Goal: Complete application form: Complete application form

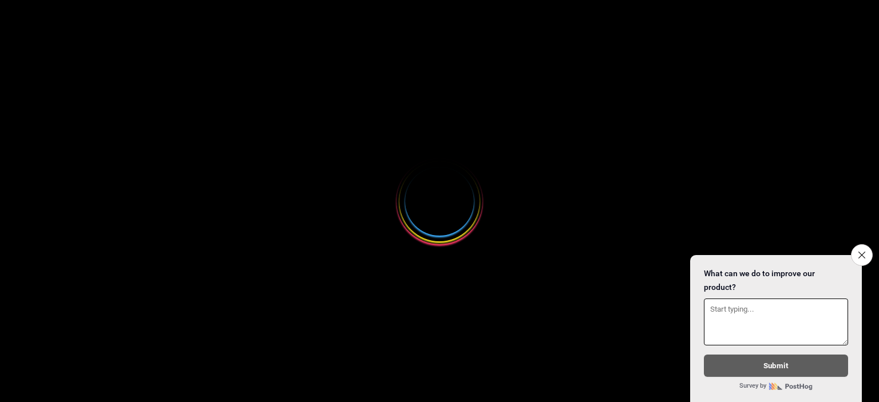
select select
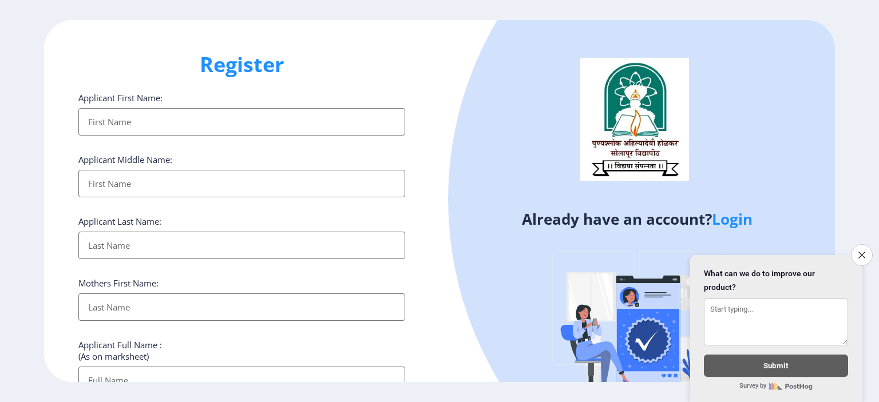
click at [137, 124] on input "Applicant First Name:" at bounding box center [241, 121] width 327 height 27
type input "MOHAN"
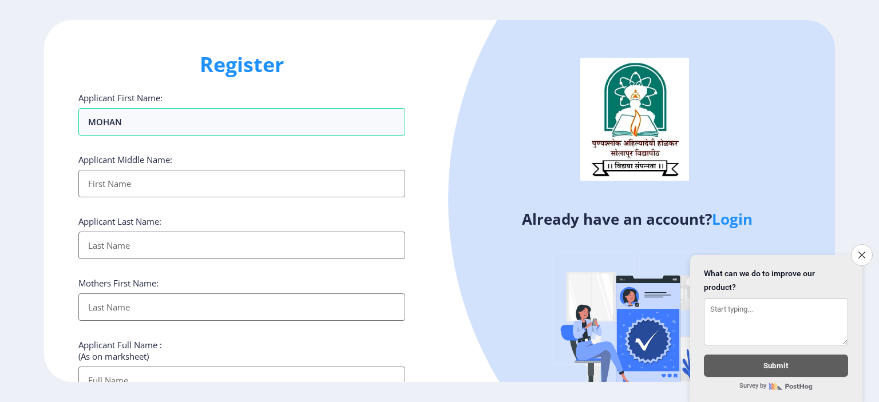
click at [123, 176] on input "Applicant First Name:" at bounding box center [241, 183] width 327 height 27
type input "DADASO"
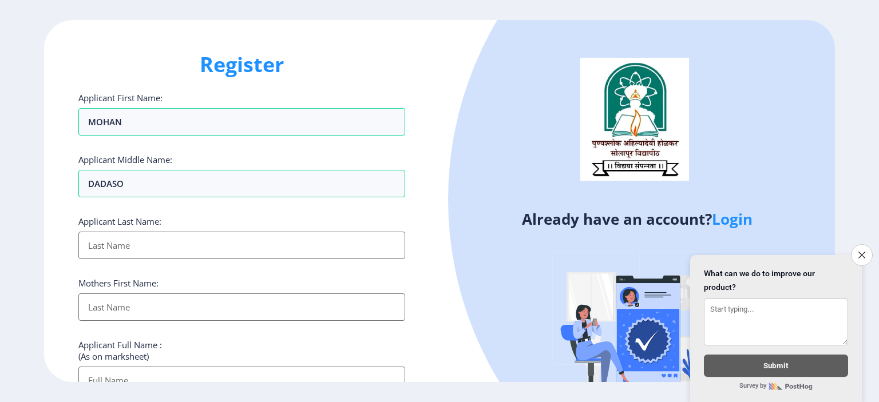
click at [122, 237] on input "Applicant First Name:" at bounding box center [241, 245] width 327 height 27
type input "[PERSON_NAME]"
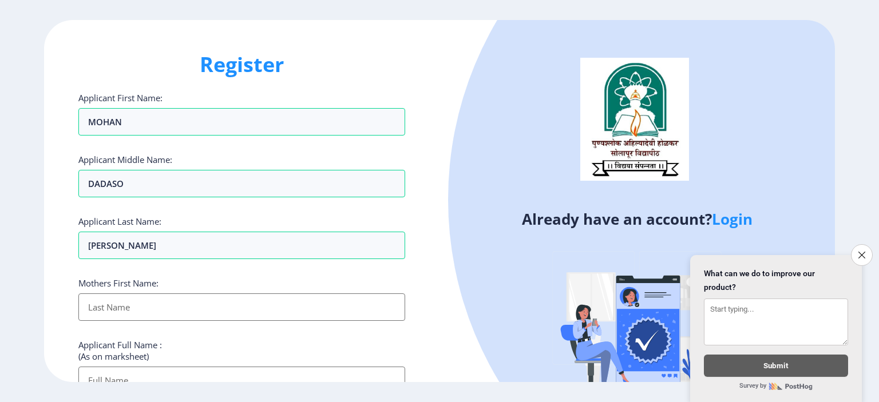
click at [114, 307] on input "Applicant First Name:" at bounding box center [241, 306] width 327 height 27
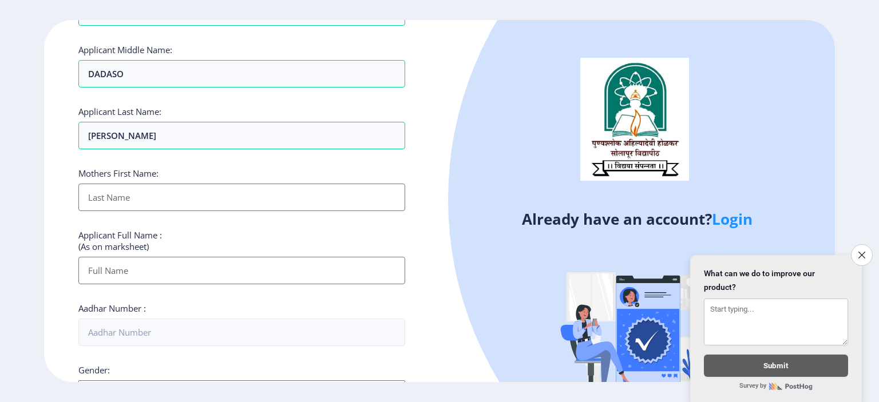
scroll to position [114, 0]
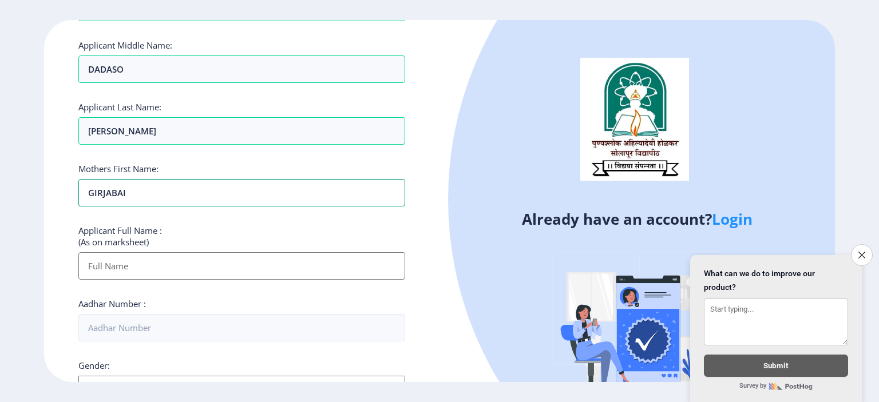
type input "GIRJABAI"
click at [133, 265] on input "Applicant First Name:" at bounding box center [241, 265] width 327 height 27
type input "[PERSON_NAME]"
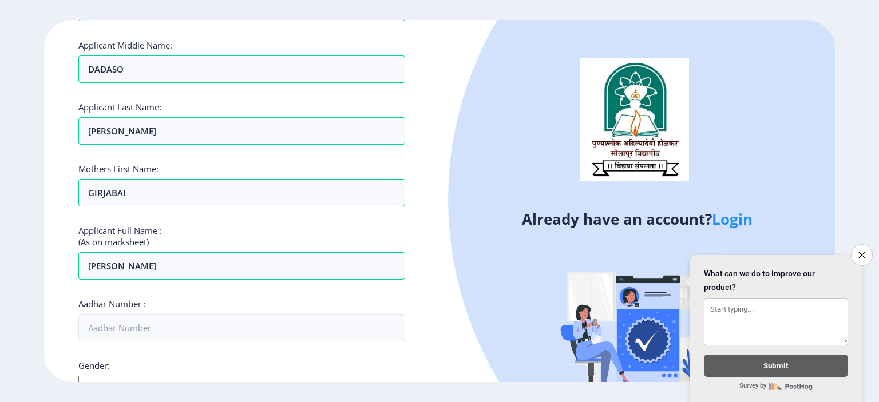
click at [61, 288] on div "Register Applicant First Name: MOHAN Applicant Middle Name: DADASO Applicant La…" at bounding box center [241, 201] width 395 height 362
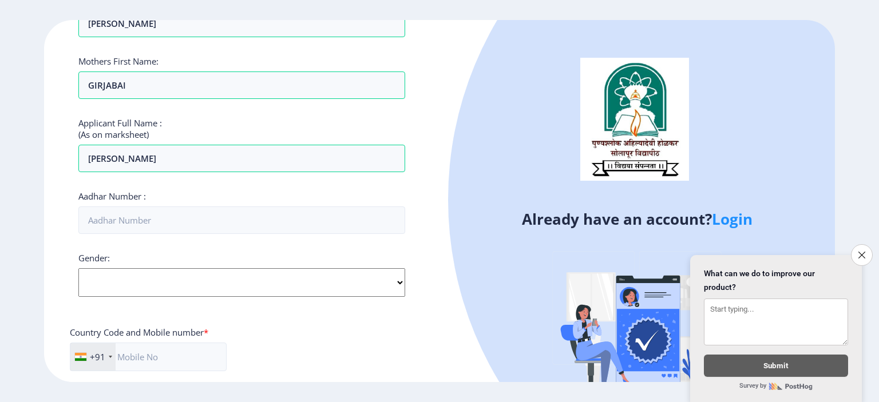
scroll to position [229, 0]
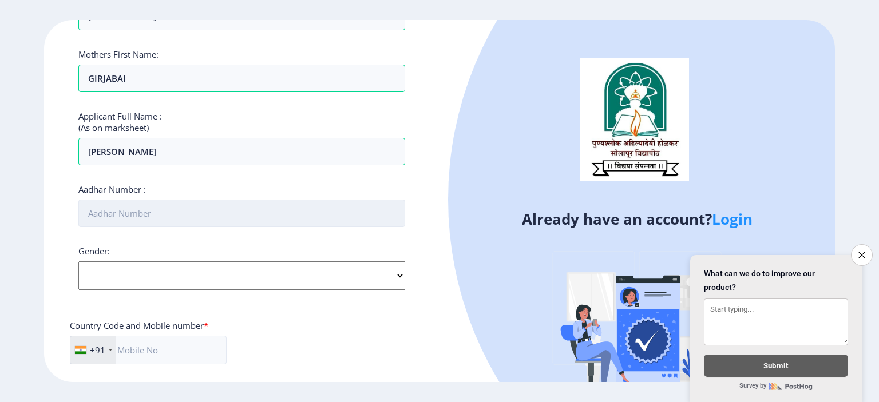
click at [114, 216] on input "Aadhar Number :" at bounding box center [241, 213] width 327 height 27
type input "604572798682"
click at [113, 272] on select "Select Gender [DEMOGRAPHIC_DATA] [DEMOGRAPHIC_DATA] Other" at bounding box center [241, 275] width 327 height 29
select select "[DEMOGRAPHIC_DATA]"
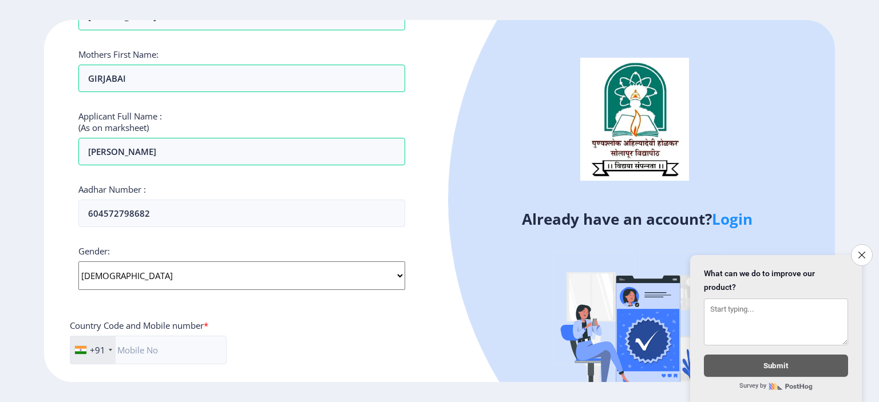
click at [78, 261] on select "Select Gender [DEMOGRAPHIC_DATA] [DEMOGRAPHIC_DATA] Other" at bounding box center [241, 275] width 327 height 29
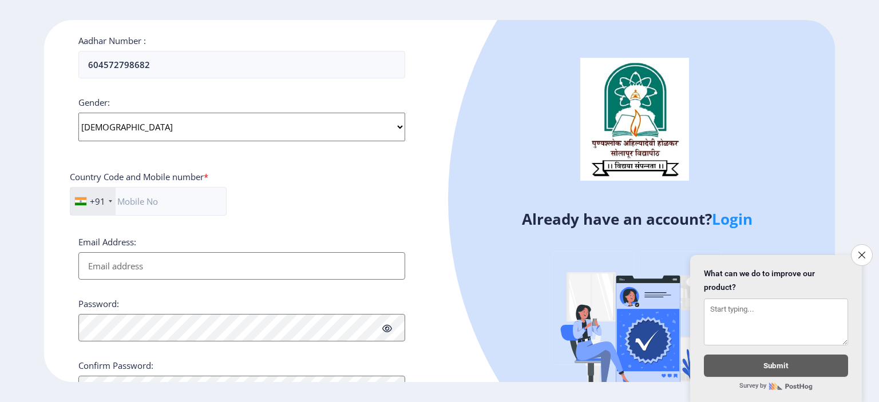
scroll to position [400, 0]
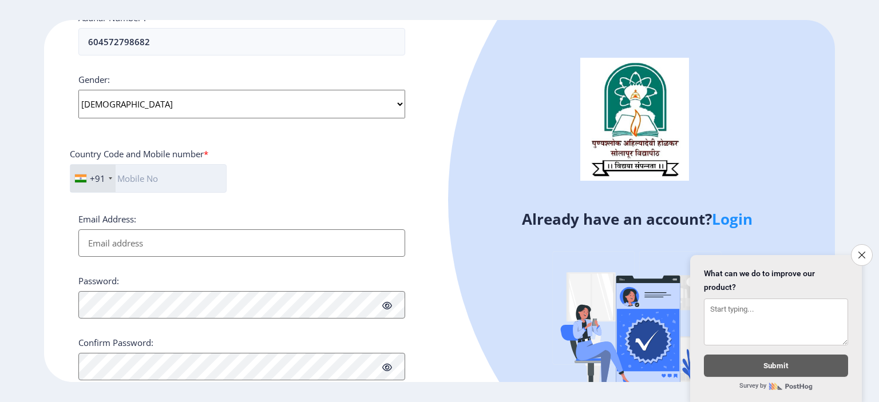
click at [149, 176] on input "text" at bounding box center [148, 178] width 157 height 29
type input "9096962575"
click at [130, 237] on input "Email Address:" at bounding box center [241, 242] width 327 height 27
type input "[EMAIL_ADDRESS][DOMAIN_NAME]"
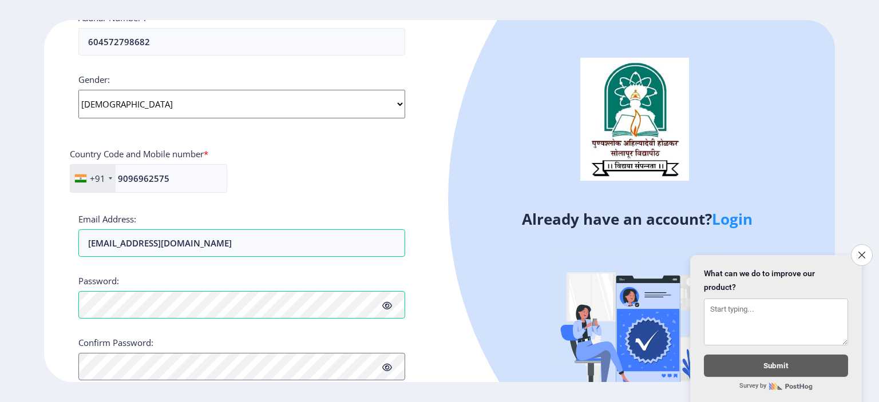
click at [386, 301] on icon at bounding box center [387, 305] width 10 height 9
click at [428, 337] on div "Register Applicant First Name: MOHAN Applicant Middle Name: DADASO Applicant La…" at bounding box center [241, 201] width 395 height 362
click at [423, 299] on div "Register Applicant First Name: MOHAN Applicant Middle Name: DADASO Applicant La…" at bounding box center [241, 201] width 395 height 362
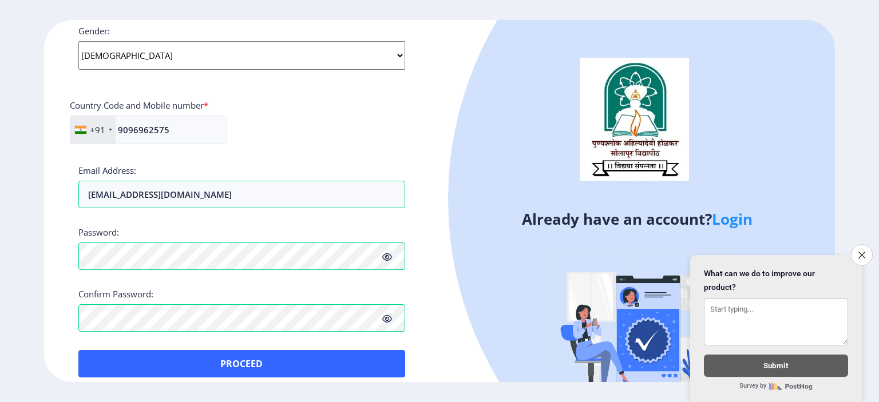
scroll to position [460, 0]
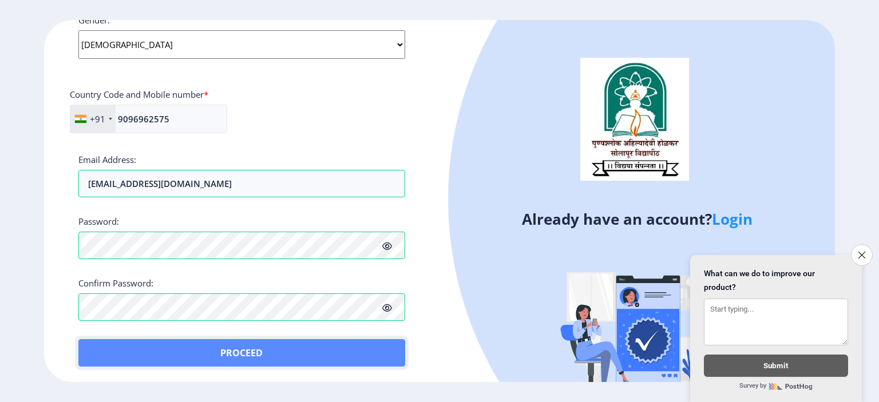
click at [264, 349] on button "Proceed" at bounding box center [241, 352] width 327 height 27
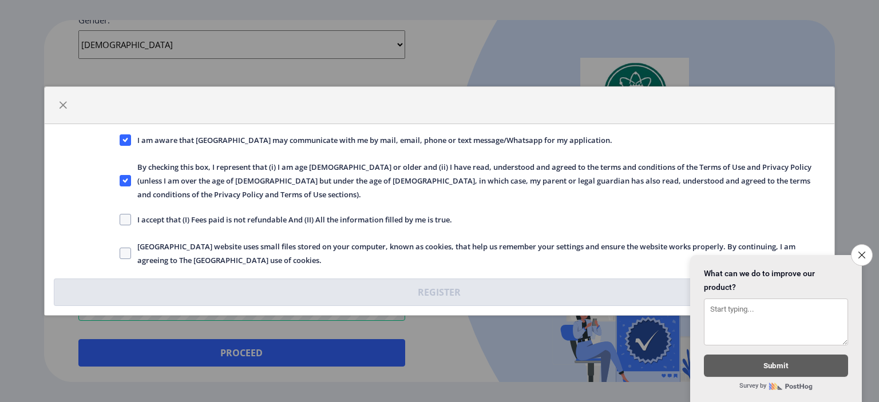
click at [186, 213] on span "I accept that (I) Fees paid is not refundable And (II) All the information fill…" at bounding box center [291, 220] width 321 height 14
click at [120, 220] on input "I accept that (I) Fees paid is not refundable And (II) All the information fill…" at bounding box center [120, 220] width 1 height 1
checkbox input "true"
click at [176, 241] on span "[GEOGRAPHIC_DATA] website uses small files stored on your computer, known as co…" at bounding box center [478, 253] width 694 height 27
click at [120, 253] on input "[GEOGRAPHIC_DATA] website uses small files stored on your computer, known as co…" at bounding box center [120, 253] width 1 height 1
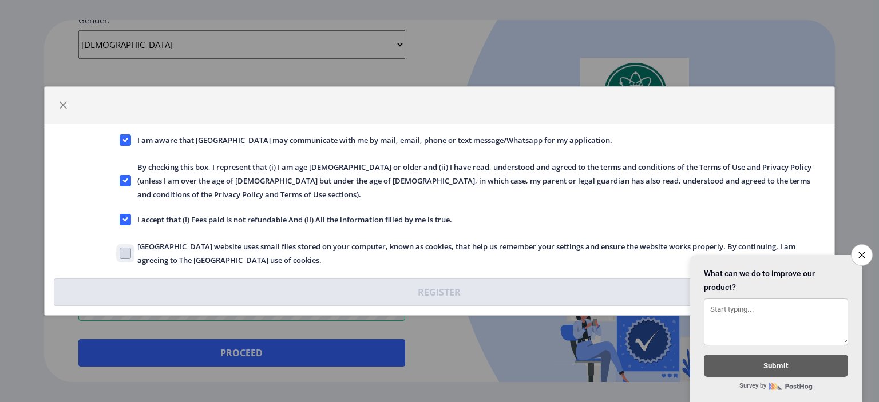
checkbox input "true"
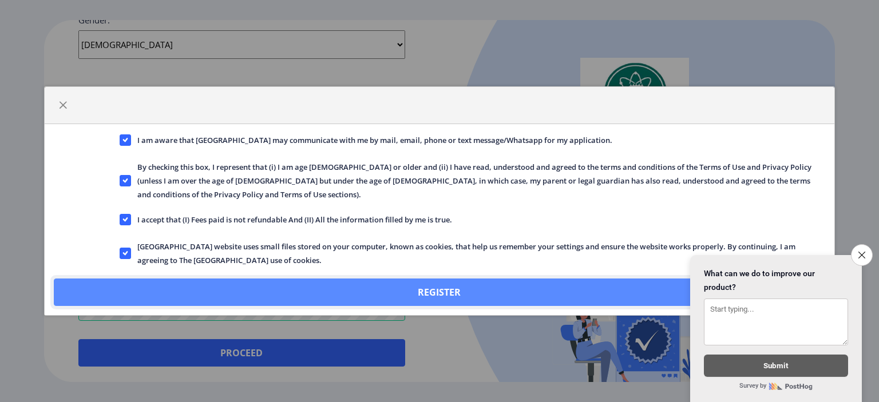
click at [427, 288] on button "Register" at bounding box center [439, 292] width 771 height 27
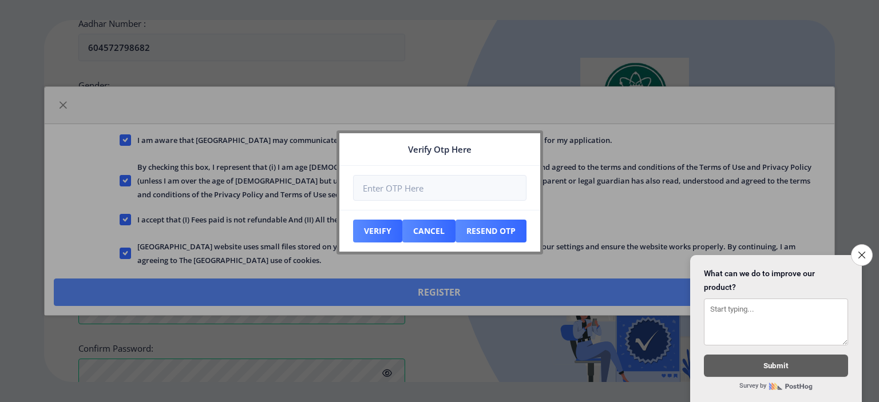
scroll to position [525, 0]
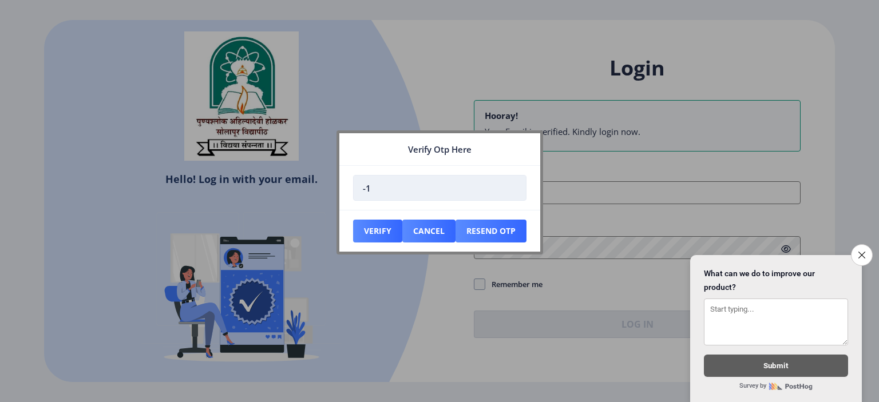
click at [511, 192] on input "-1" at bounding box center [439, 188] width 173 height 26
click at [513, 183] on input "0" at bounding box center [439, 188] width 173 height 26
click at [513, 183] on input "1" at bounding box center [439, 188] width 173 height 26
click at [513, 183] on input "2" at bounding box center [439, 188] width 173 height 26
click at [512, 192] on input "1" at bounding box center [439, 188] width 173 height 26
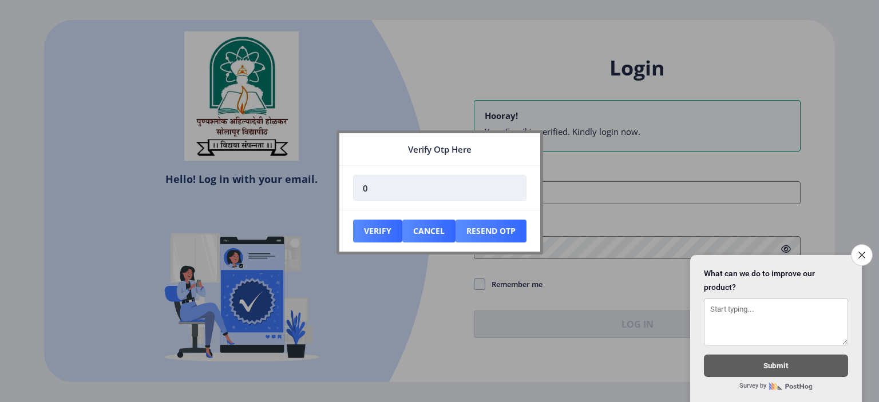
click at [512, 192] on input "0" at bounding box center [439, 188] width 173 height 26
drag, startPoint x: 393, startPoint y: 192, endPoint x: 359, endPoint y: 190, distance: 33.8
click at [359, 190] on input "0" at bounding box center [439, 188] width 173 height 26
type input "092090"
click at [359, 225] on button "Verify" at bounding box center [377, 231] width 49 height 23
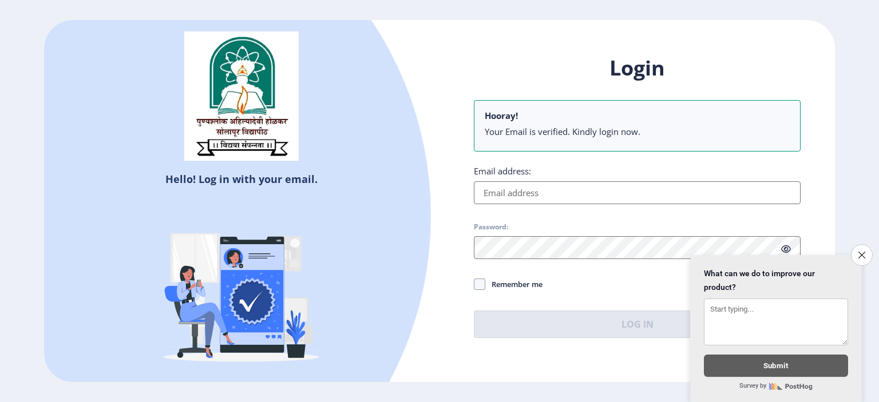
type input "[EMAIL_ADDRESS][DOMAIN_NAME]"
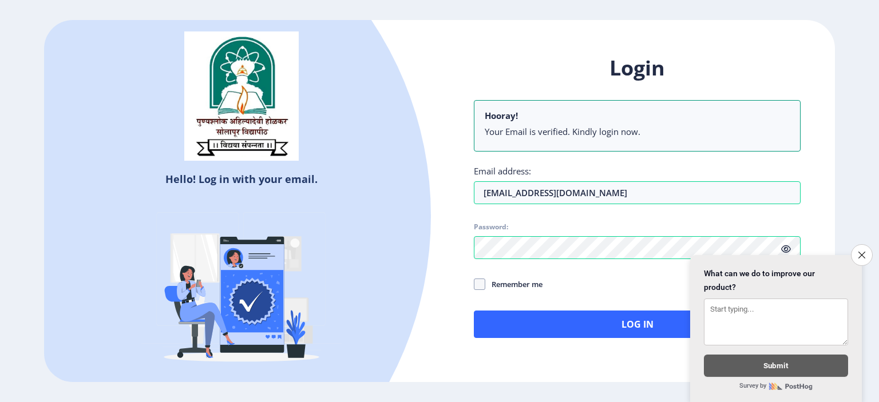
click at [528, 283] on span "Remember me" at bounding box center [513, 284] width 57 height 14
click at [474, 284] on input "Remember me" at bounding box center [474, 284] width 1 height 1
checkbox input "true"
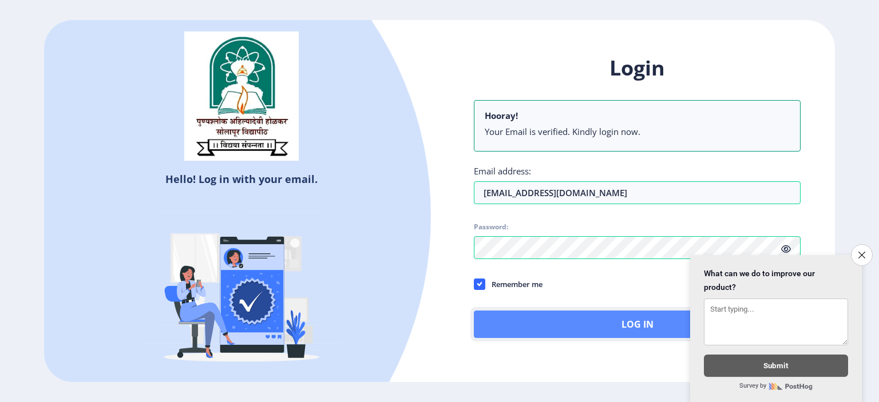
click at [614, 319] on button "Log In" at bounding box center [637, 324] width 327 height 27
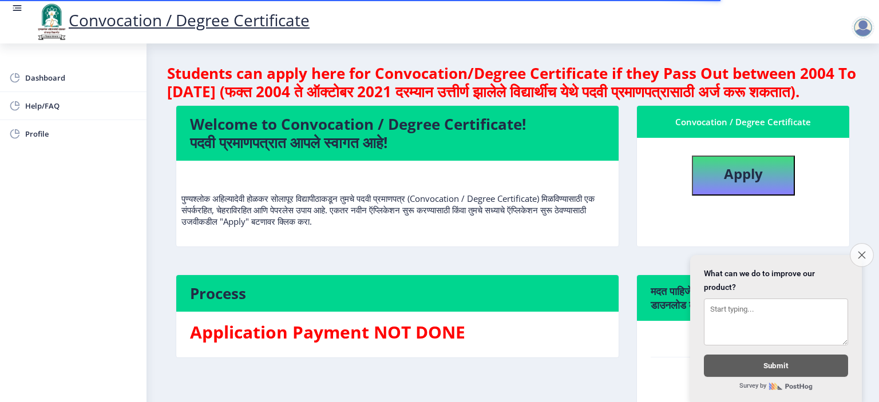
click at [863, 251] on icon "Close survey" at bounding box center [860, 254] width 7 height 7
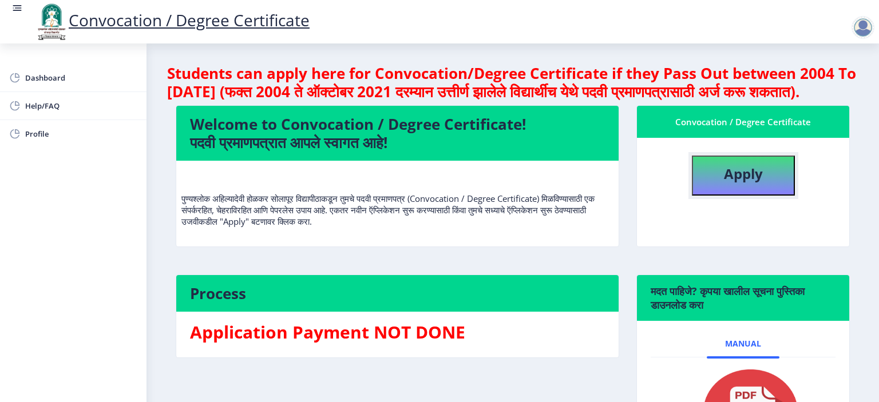
click at [733, 196] on button "Apply" at bounding box center [743, 176] width 103 height 40
select select
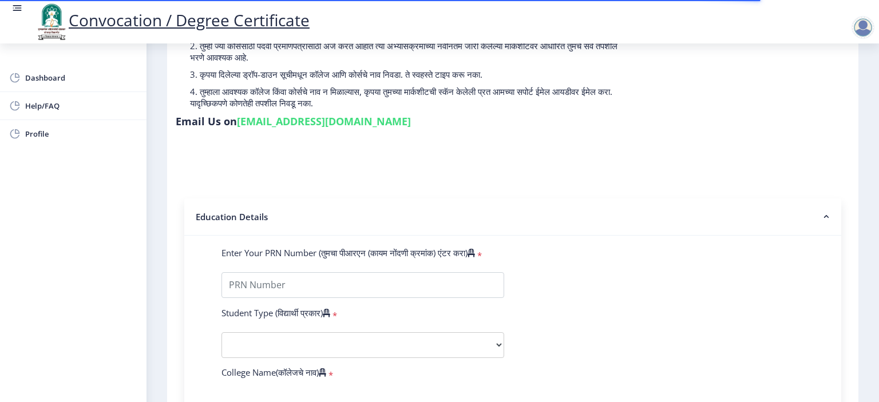
scroll to position [172, 0]
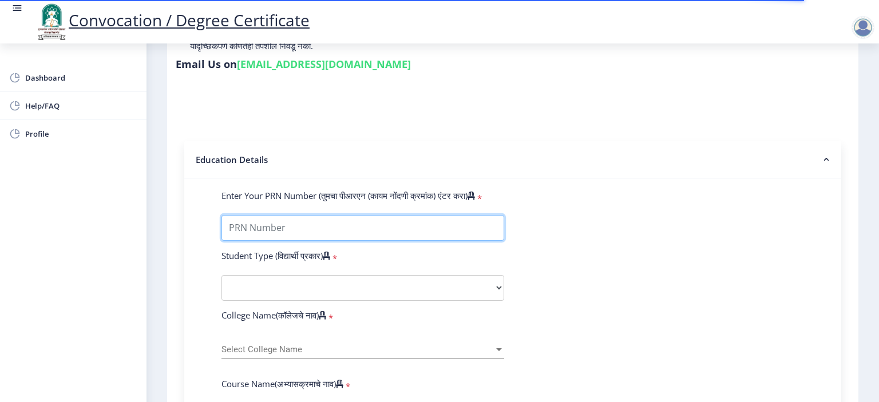
click at [288, 221] on input "Enter Your PRN Number (तुमचा पीआरएन (कायम नोंदणी क्रमांक) एंटर करा)" at bounding box center [362, 228] width 283 height 26
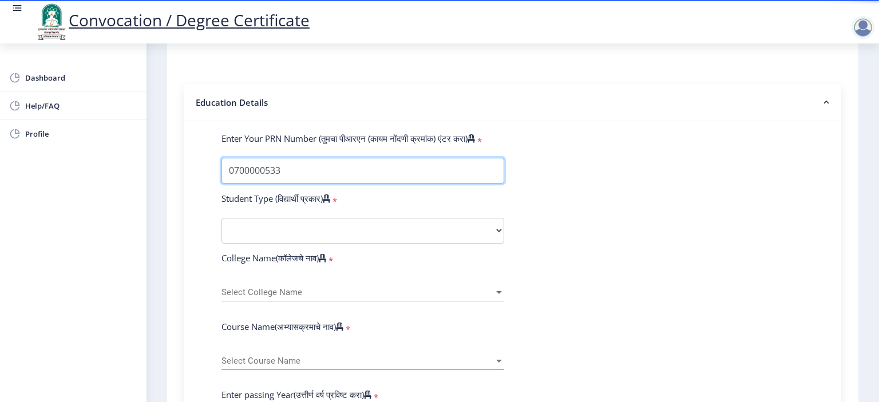
type input "0700000533"
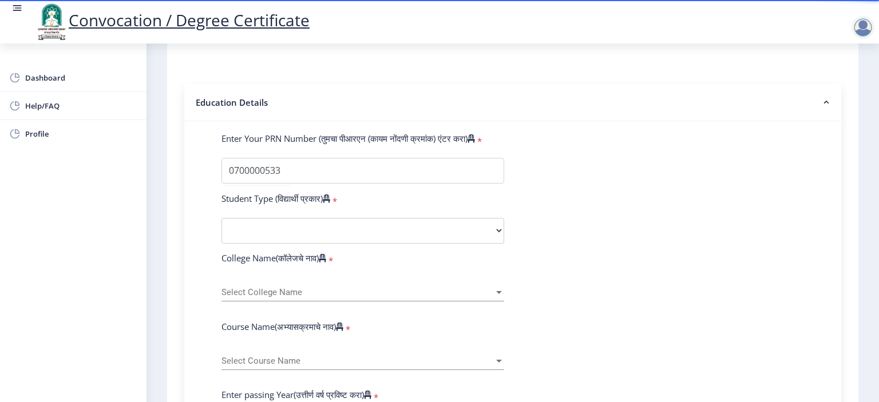
click at [389, 226] on select "Select Student Type Regular External" at bounding box center [362, 231] width 283 height 26
select select "Regular"
click at [221, 218] on select "Select Student Type Regular External" at bounding box center [362, 231] width 283 height 26
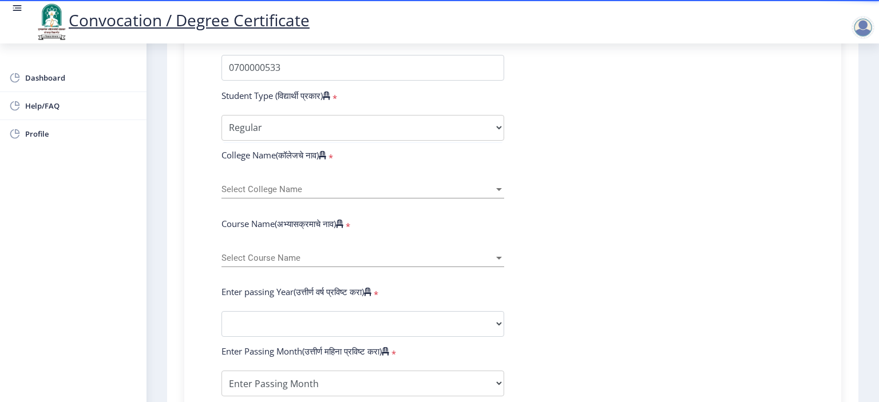
scroll to position [343, 0]
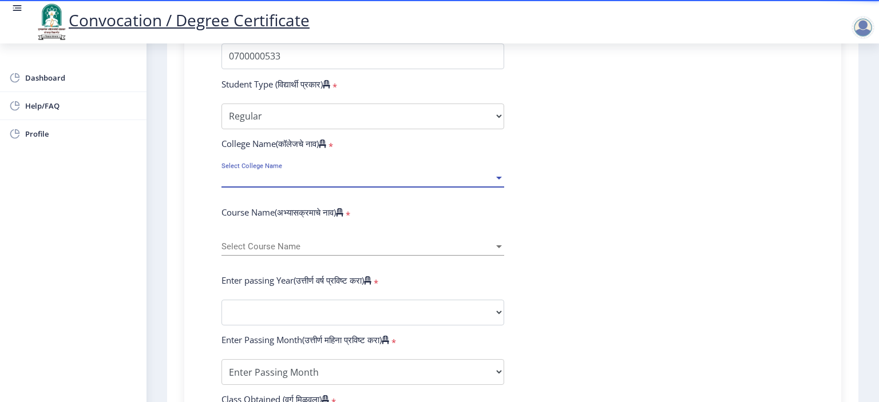
click at [334, 173] on span "Select College Name" at bounding box center [357, 178] width 272 height 10
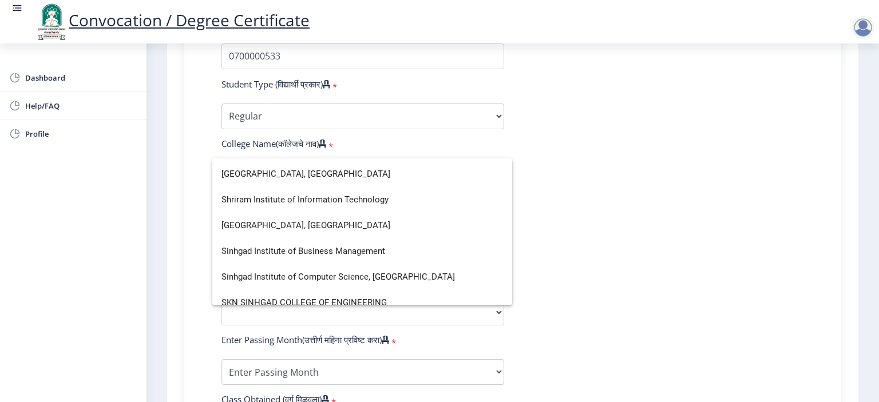
scroll to position [3375, 0]
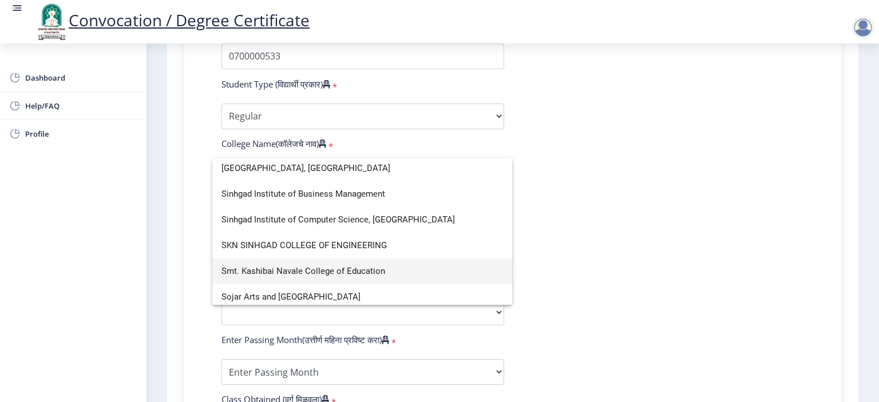
click at [319, 273] on span "Smt. Kashibai Navale College of Education" at bounding box center [361, 272] width 281 height 26
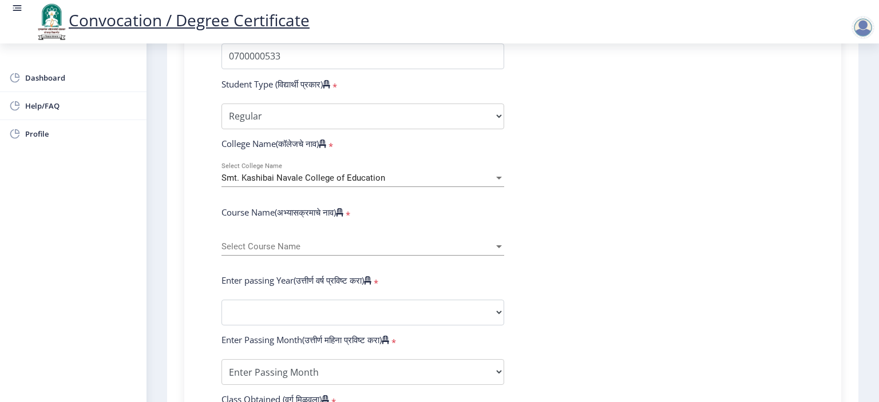
click at [514, 205] on form "Enter Your PRN Number (तुमचा पीआरएन (कायम नोंदणी क्रमांक) एंटर करा) * Student T…" at bounding box center [512, 321] width 599 height 606
click at [296, 242] on span "Select Course Name" at bounding box center [357, 247] width 272 height 10
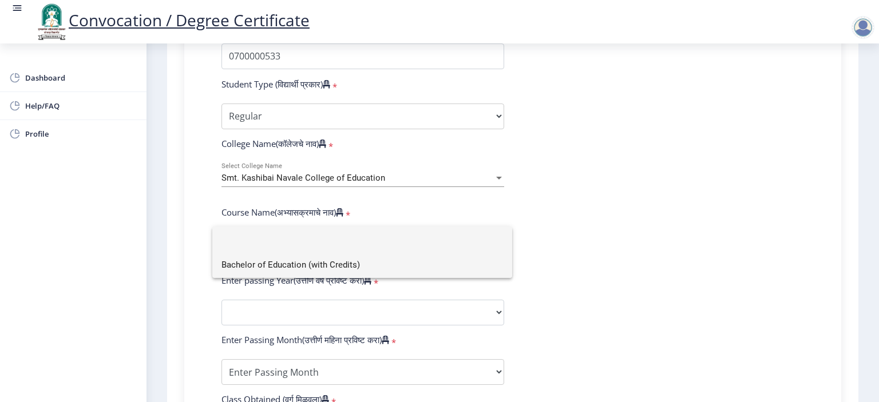
click at [293, 267] on span "Bachelor of Education (with Credits)" at bounding box center [361, 265] width 281 height 26
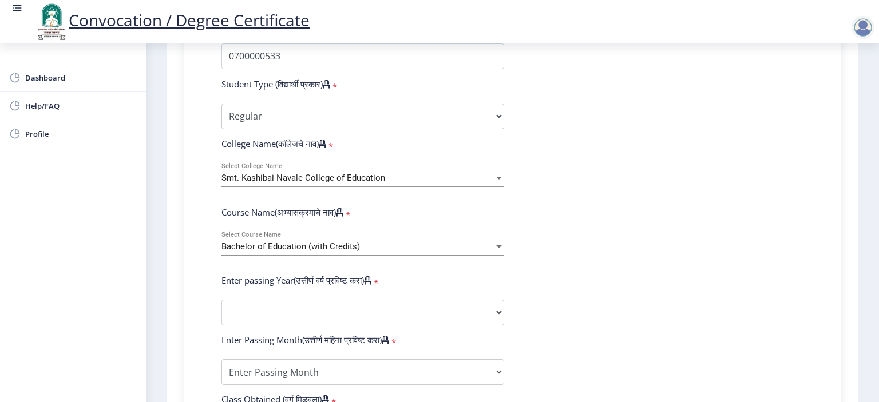
click at [544, 253] on form "Enter Your PRN Number (तुमचा पीआरएन (कायम नोंदणी क्रमांक) एंटर करा) * Student T…" at bounding box center [512, 321] width 599 height 606
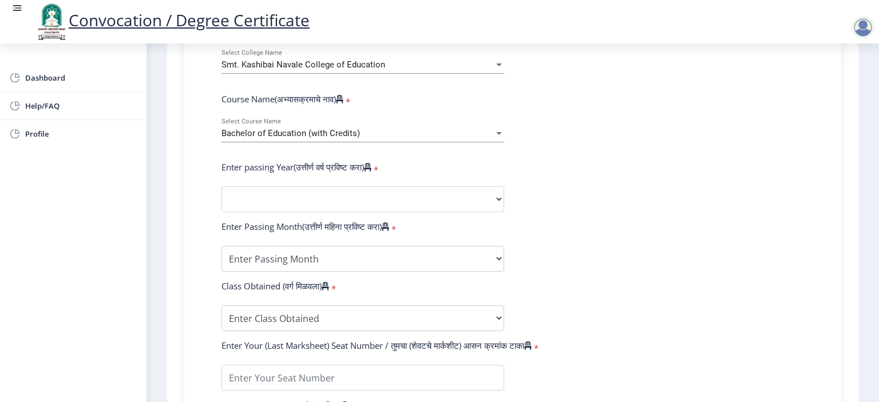
scroll to position [458, 0]
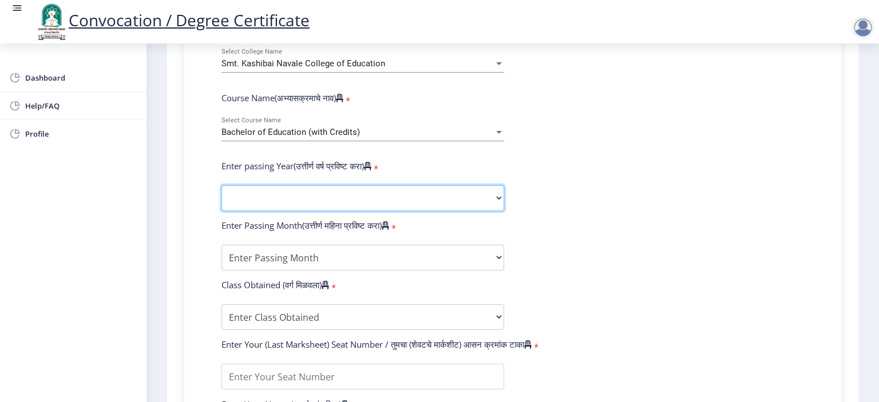
click at [302, 188] on select "2025 2024 2023 2022 2021 2020 2019 2018 2017 2016 2015 2014 2013 2012 2011 2010…" at bounding box center [362, 198] width 283 height 26
select select "2007"
click at [221, 185] on select "2025 2024 2023 2022 2021 2020 2019 2018 2017 2016 2015 2014 2013 2012 2011 2010…" at bounding box center [362, 198] width 283 height 26
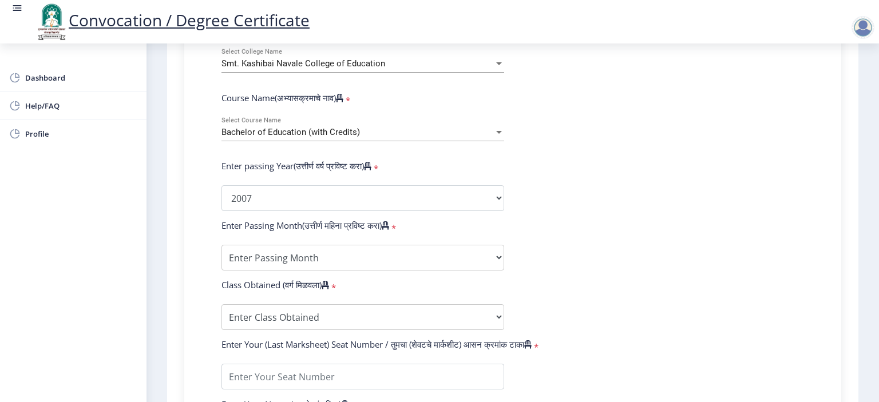
click at [598, 200] on form "Enter Your PRN Number (तुमचा पीआरएन (कायम नोंदणी क्रमांक) एंटर करा) * Student T…" at bounding box center [512, 207] width 599 height 606
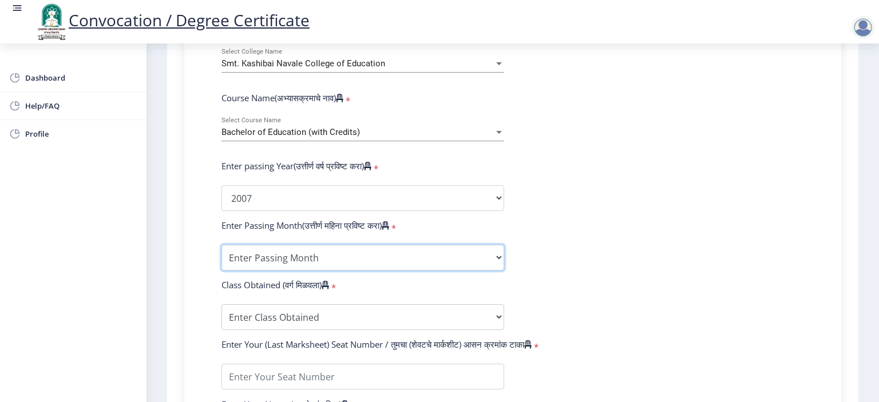
click at [375, 248] on select "Enter Passing Month March April May October November December" at bounding box center [362, 258] width 283 height 26
select select "April"
click at [221, 245] on select "Enter Passing Month March April May October November December" at bounding box center [362, 258] width 283 height 26
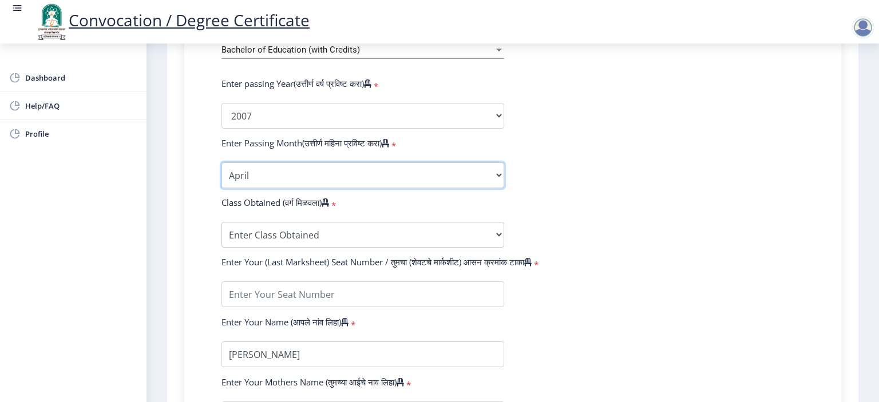
scroll to position [572, 0]
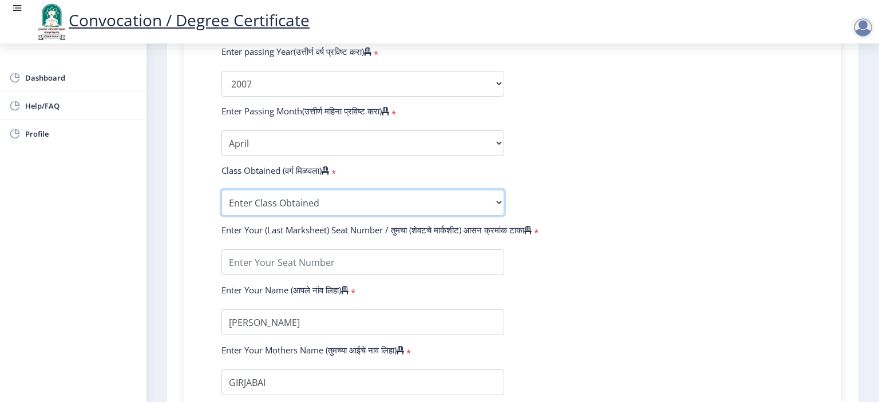
click at [313, 205] on select "Enter Class Obtained FIRST CLASS WITH DISTINCTION FIRST CLASS HIGHER SECOND CLA…" at bounding box center [362, 203] width 283 height 26
select select "FIRST CLASS WITH DISTINCTION"
click at [221, 190] on select "Enter Class Obtained FIRST CLASS WITH DISTINCTION FIRST CLASS HIGHER SECOND CLA…" at bounding box center [362, 203] width 283 height 26
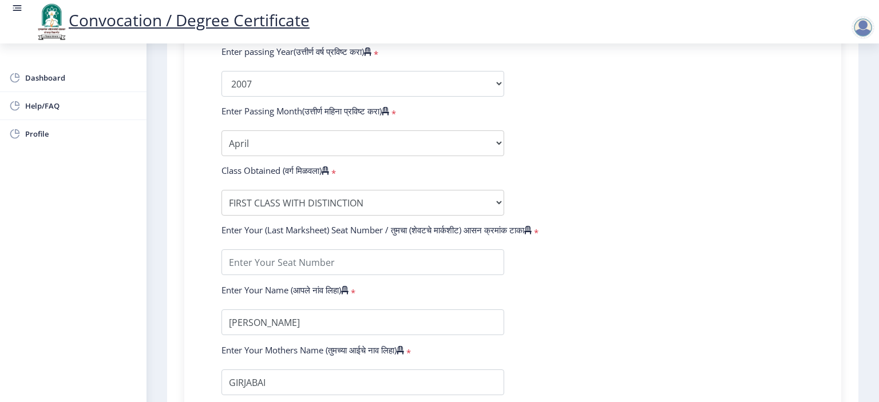
click at [633, 141] on form "Enter Your PRN Number (तुमचा पीआरएन (कायम नोंदणी क्रमांक) एंटर करा) * Student T…" at bounding box center [512, 93] width 599 height 606
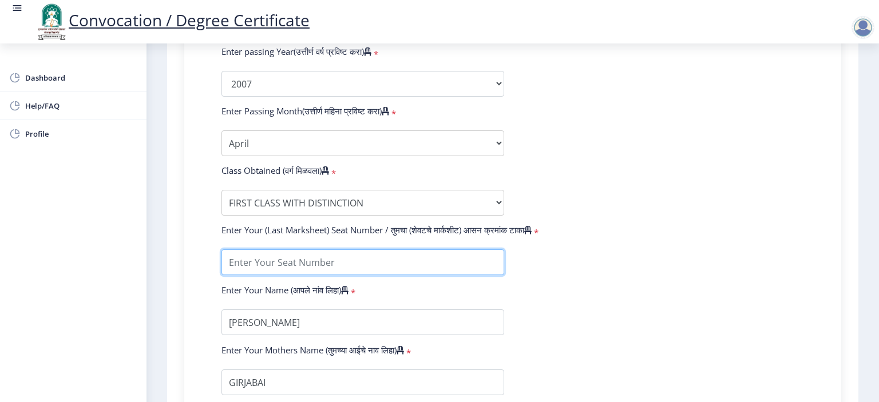
click at [320, 255] on input "textarea" at bounding box center [362, 262] width 283 height 26
type input "0619"
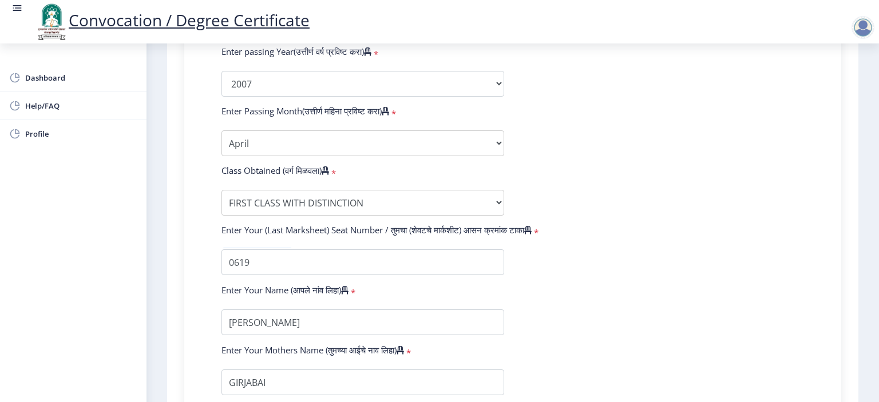
click at [567, 282] on form "Enter Your PRN Number (तुमचा पीआरएन (कायम नोंदणी क्रमांक) एंटर करा) * Student T…" at bounding box center [512, 93] width 599 height 606
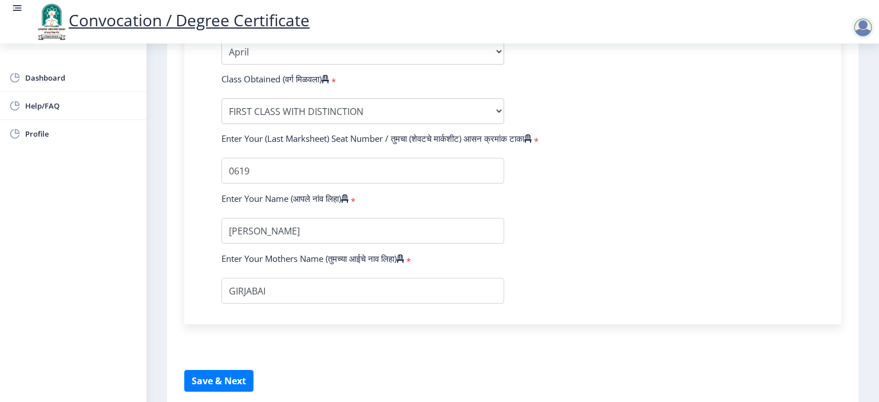
scroll to position [705, 0]
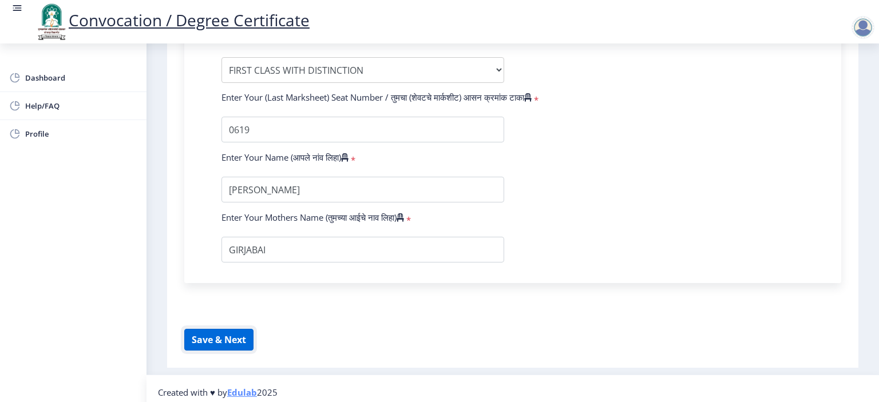
click at [235, 333] on button "Save & Next" at bounding box center [218, 340] width 69 height 22
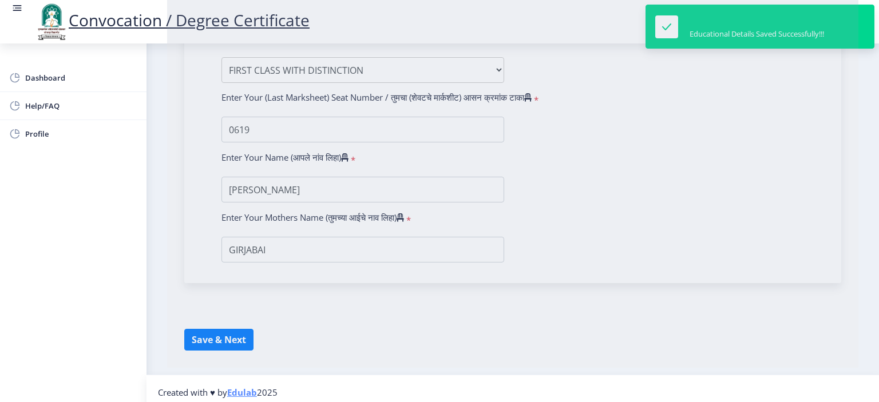
select select
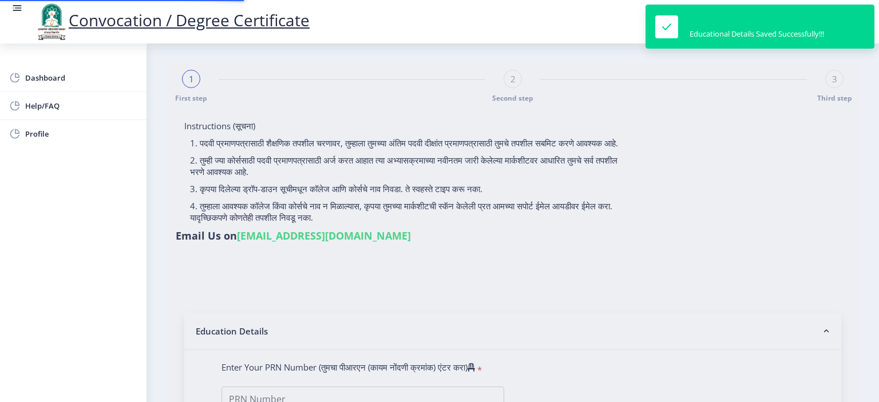
type input "0700000533"
select select "Regular"
select select "2007"
select select "April"
select select "FIRST CLASS WITH DISTINCTION"
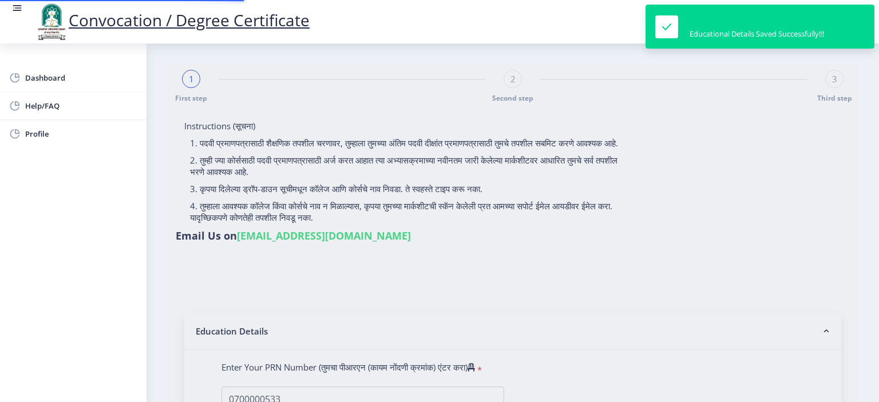
type input "0619"
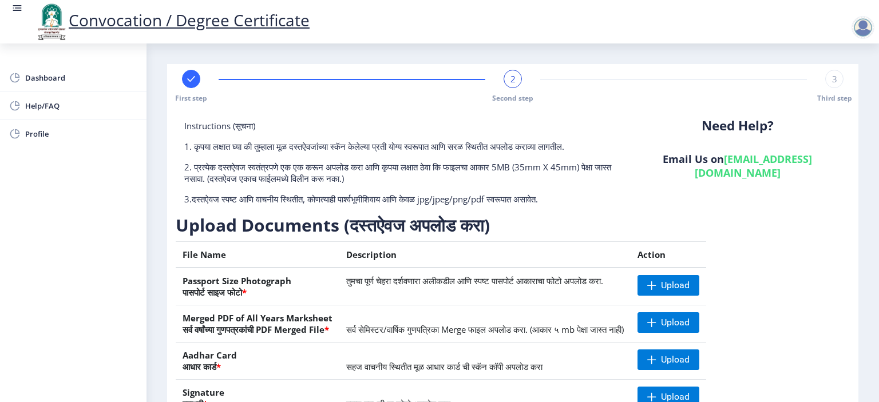
click at [856, 34] on div at bounding box center [862, 27] width 23 height 23
click at [46, 134] on span "Profile" at bounding box center [81, 134] width 112 height 14
select select
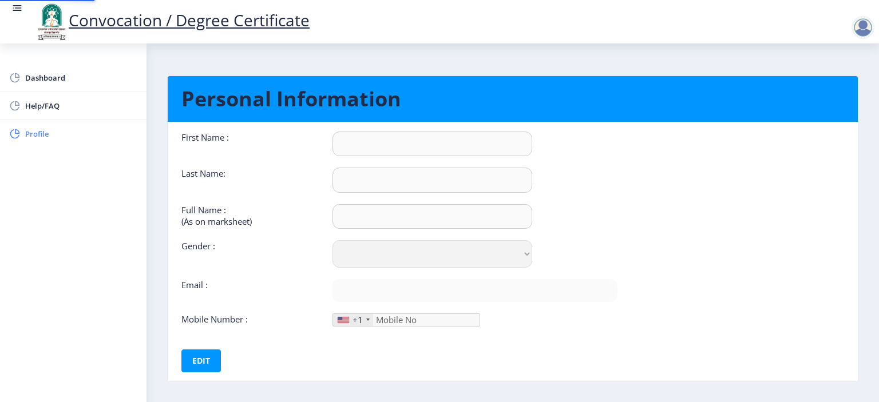
type input "MOHAN"
type input "[PERSON_NAME]"
select select "[DEMOGRAPHIC_DATA]"
type input "[EMAIL_ADDRESS][DOMAIN_NAME]"
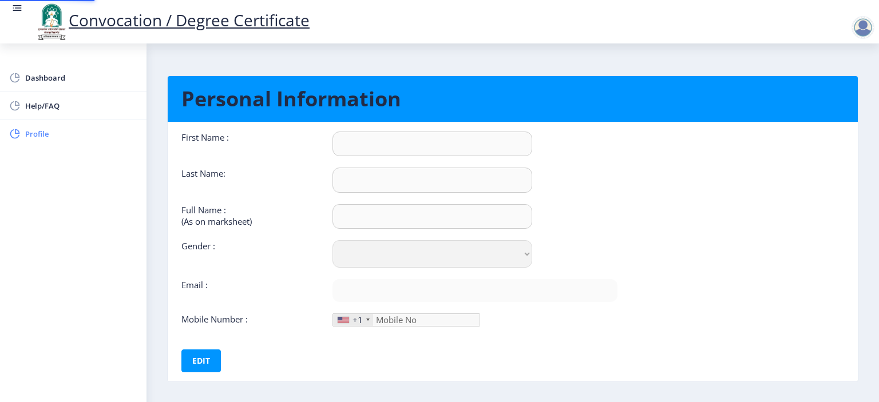
type input "9096962575"
